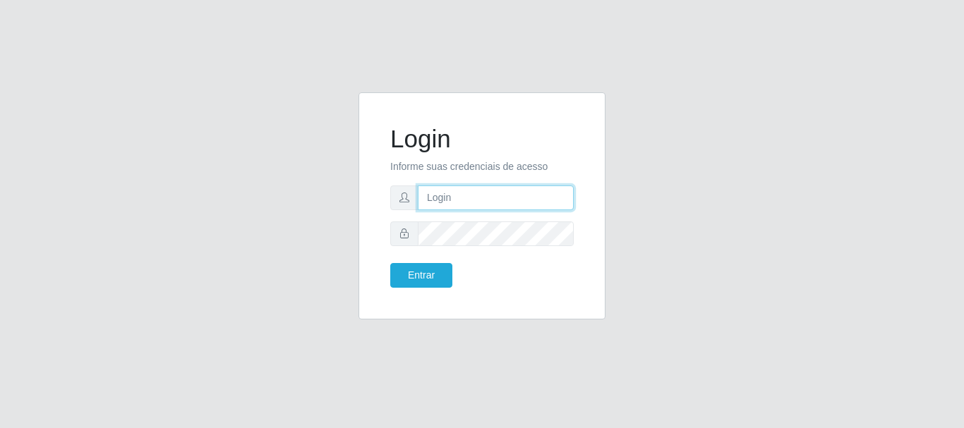
click at [460, 201] on input "text" at bounding box center [496, 198] width 156 height 25
type input "ritaiwof@b5"
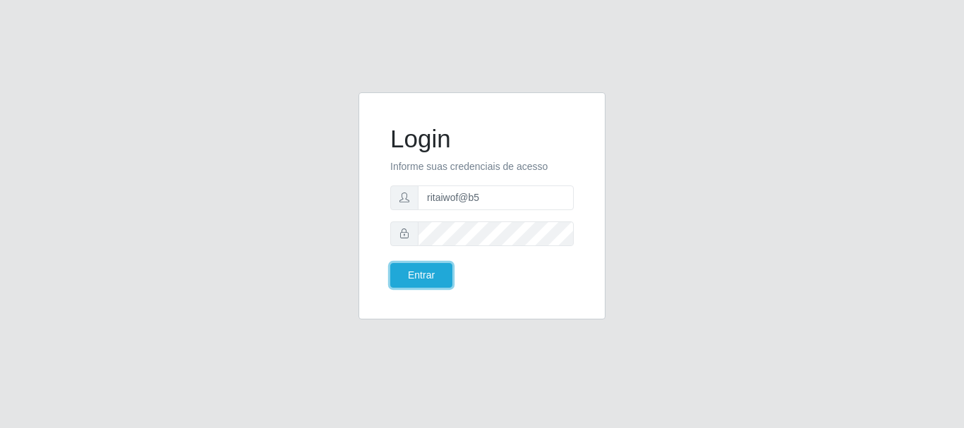
click at [443, 294] on div "Login Informe suas credenciais de acesso ritaiwof@b5 Entrar" at bounding box center [482, 206] width 212 height 192
click at [436, 273] on button "Entrar" at bounding box center [421, 275] width 62 height 25
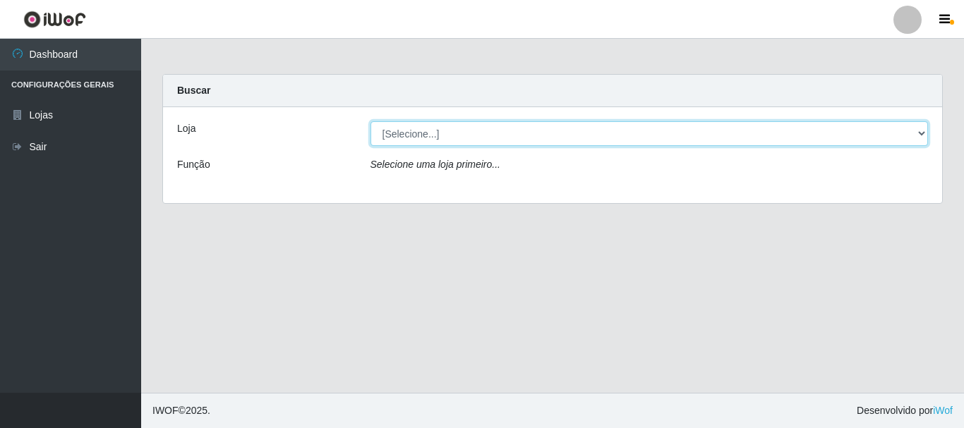
click at [923, 134] on select "[Selecione...] Bemais Supermercados - B5 Anatólia" at bounding box center [650, 133] width 558 height 25
select select "405"
click at [371, 121] on select "[Selecione...] Bemais Supermercados - B5 Anatólia" at bounding box center [650, 133] width 558 height 25
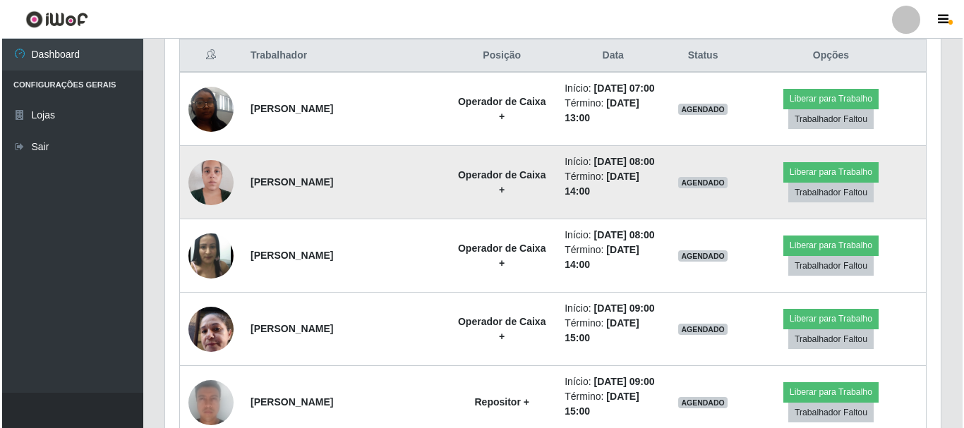
scroll to position [427, 0]
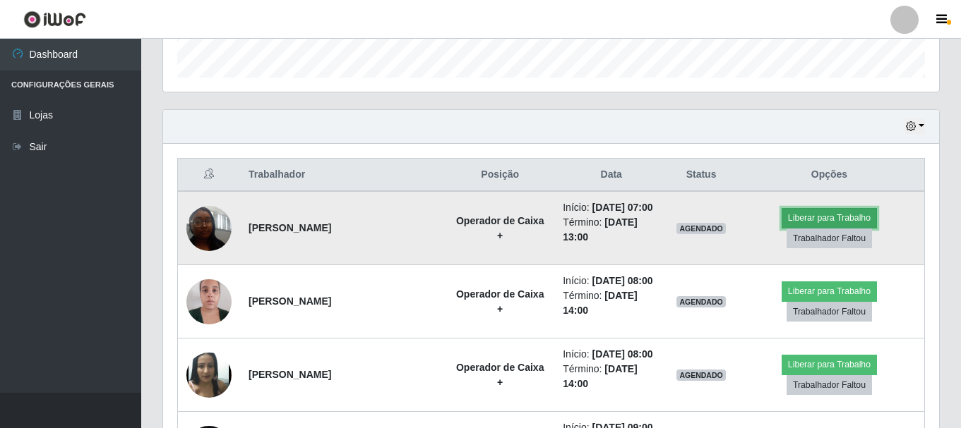
click at [825, 212] on button "Liberar para Trabalho" at bounding box center [828, 218] width 95 height 20
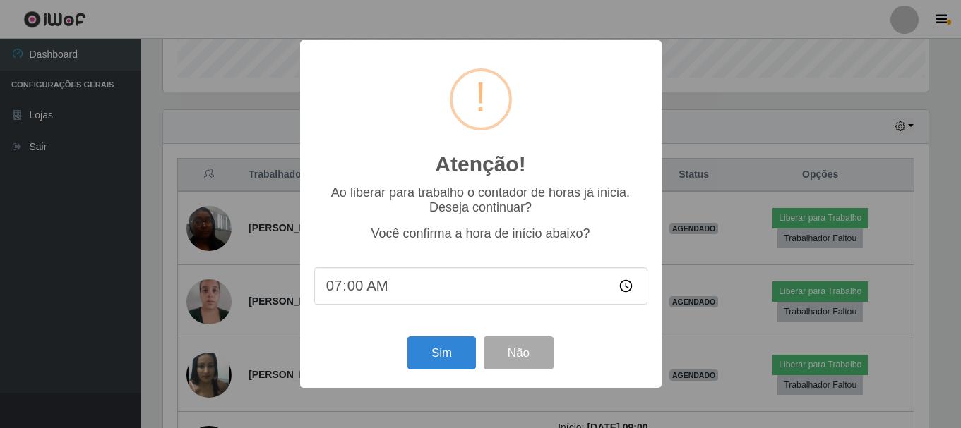
scroll to position [293, 769]
click at [457, 352] on button "Sim" at bounding box center [443, 353] width 68 height 33
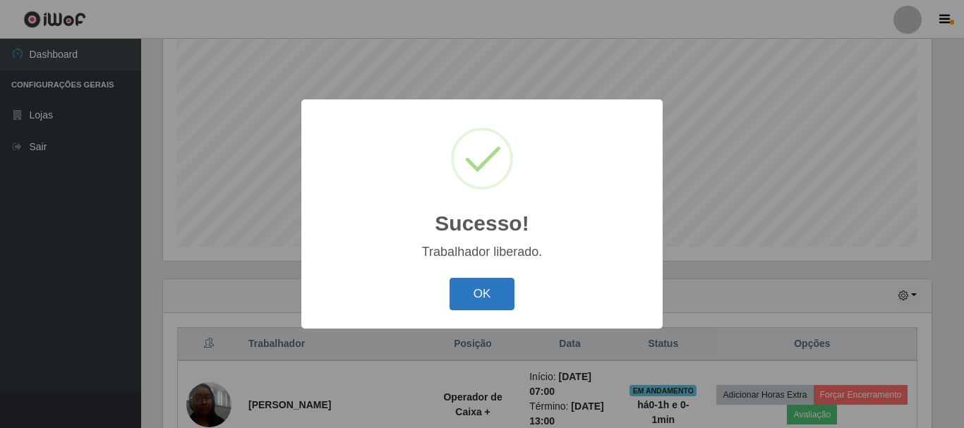
click at [470, 292] on button "OK" at bounding box center [483, 294] width 66 height 33
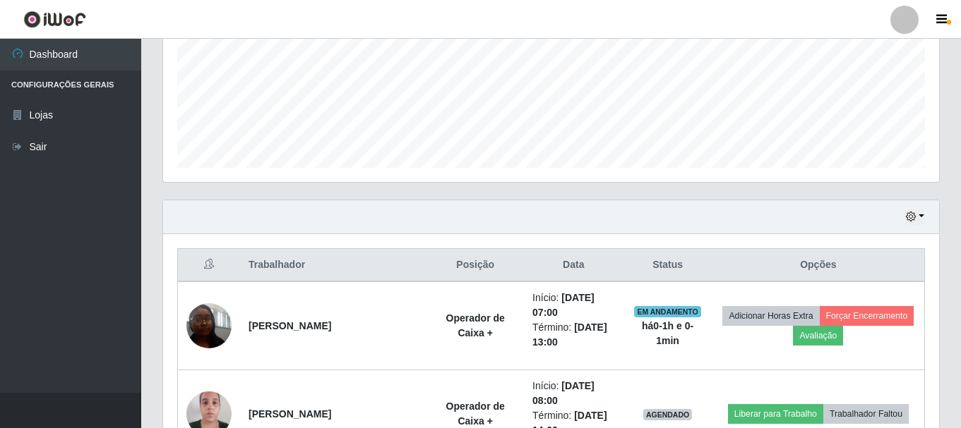
scroll to position [399, 0]
